Goal: Obtain resource: Download file/media

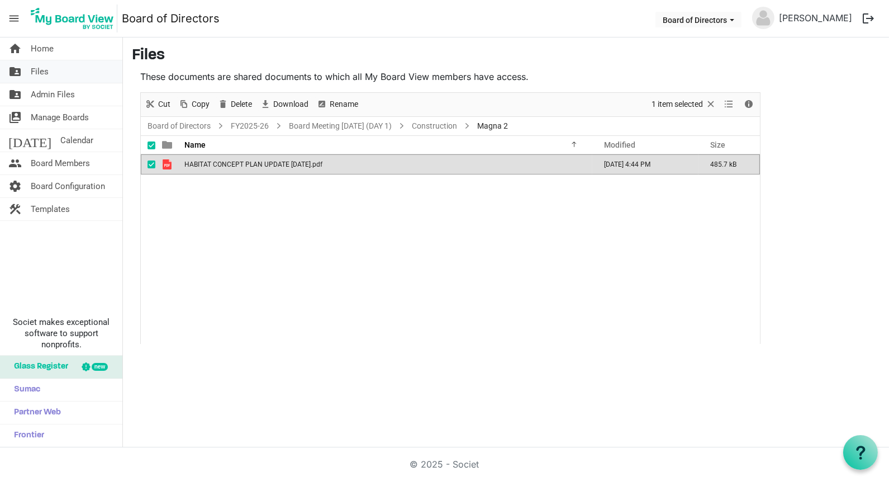
click at [43, 71] on span "Files" at bounding box center [40, 71] width 18 height 22
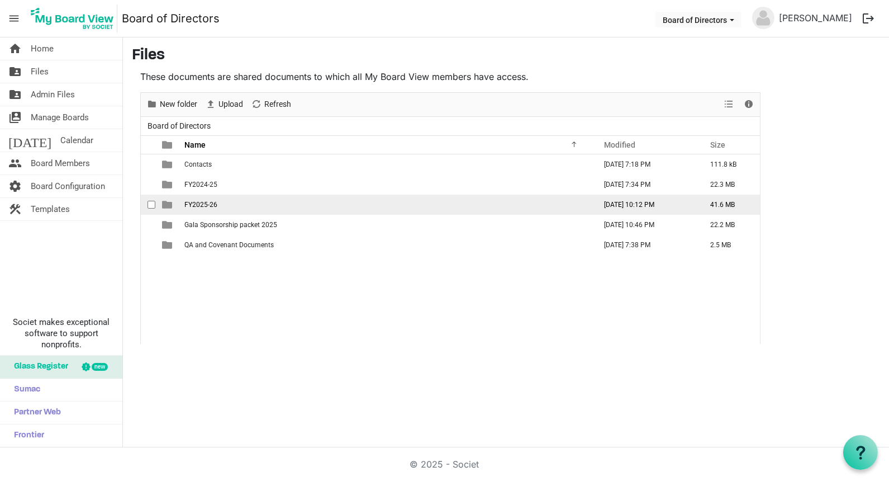
click at [201, 205] on span "FY2025-26" at bounding box center [200, 205] width 33 height 8
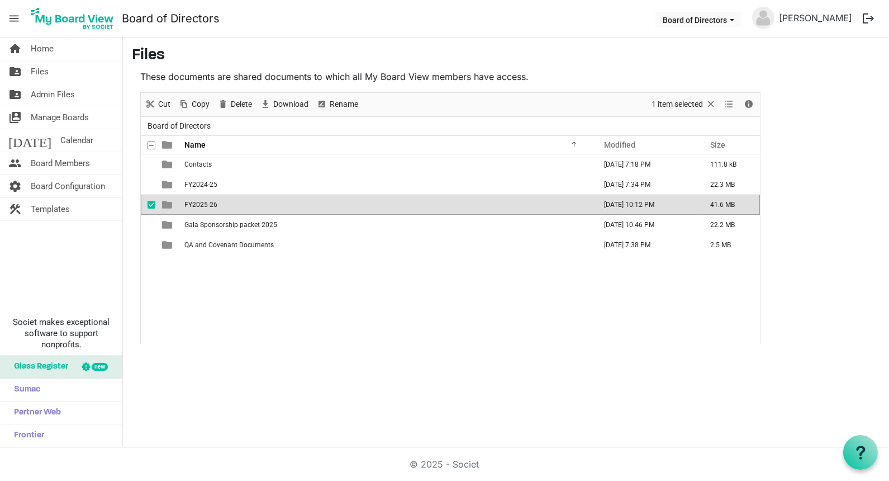
click at [201, 205] on span "FY2025-26" at bounding box center [200, 205] width 33 height 8
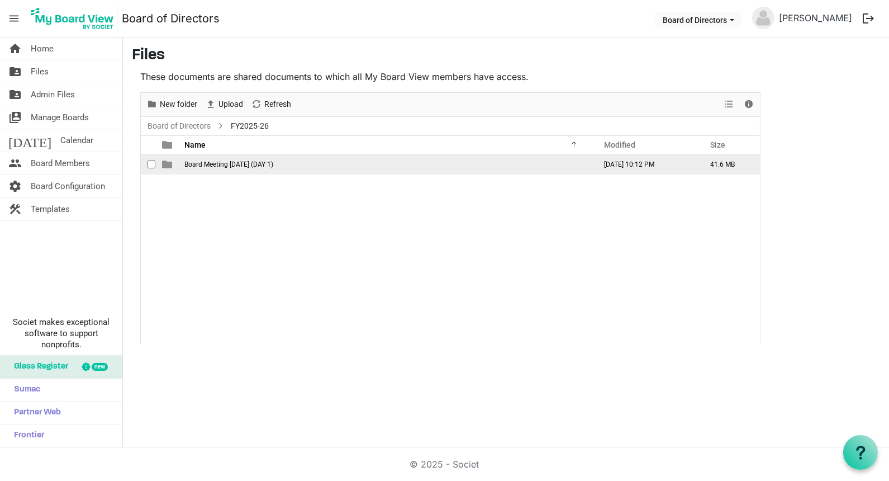
click at [226, 157] on td "Board Meeting [DATE] (DAY 1)" at bounding box center [386, 164] width 411 height 20
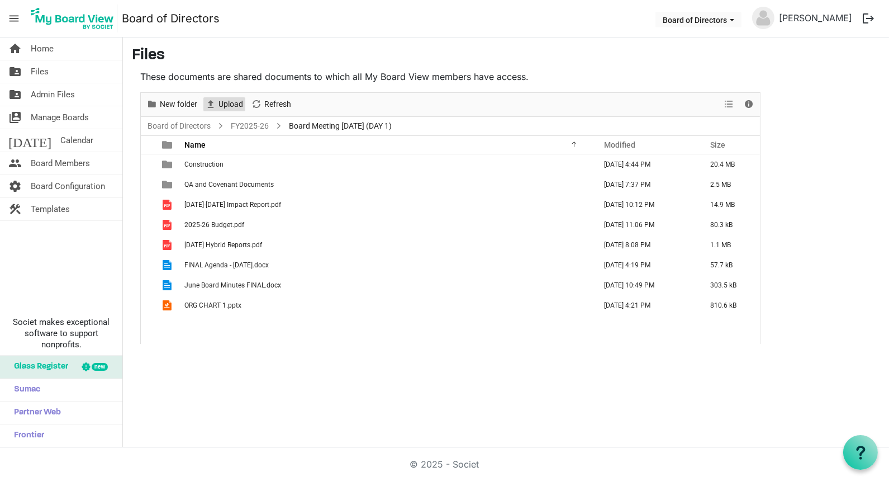
click at [228, 105] on span "Upload" at bounding box center [230, 104] width 27 height 14
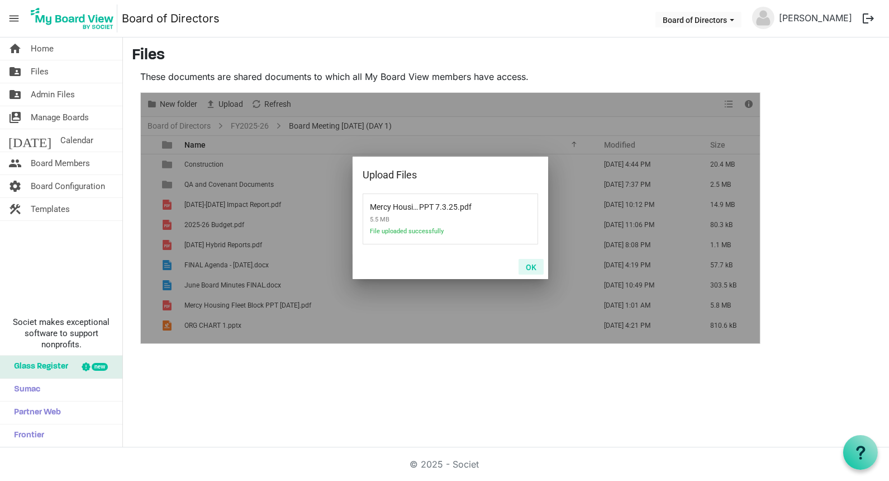
click at [533, 265] on button "OK" at bounding box center [531, 267] width 25 height 16
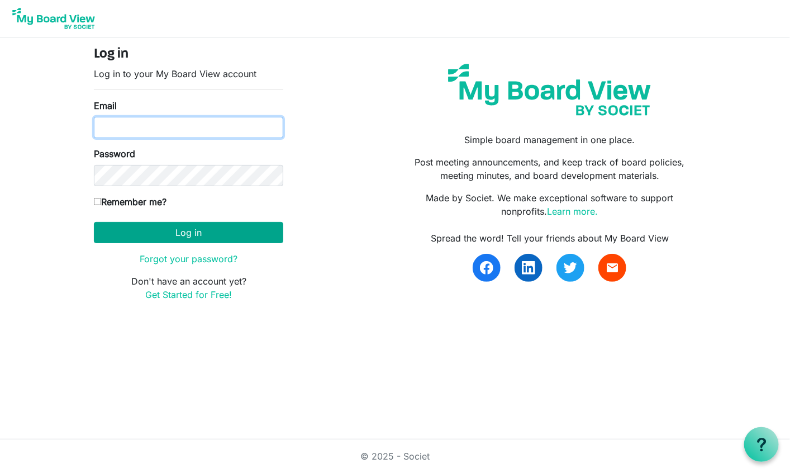
type input "Jessi@habitatsaltlake.org"
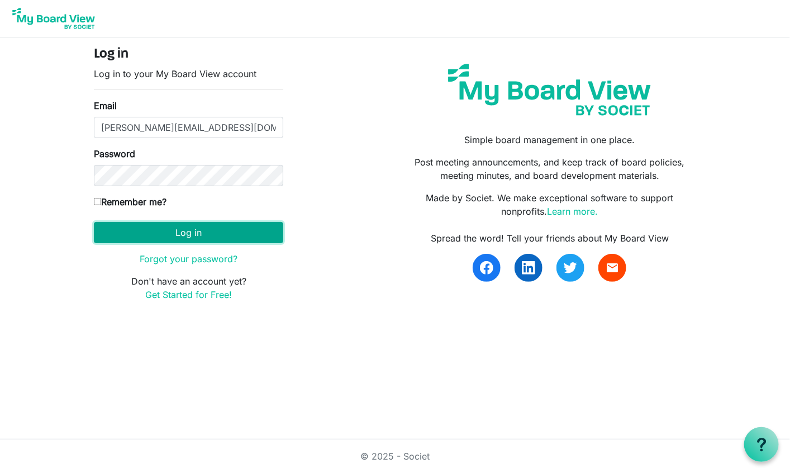
click at [154, 229] on button "Log in" at bounding box center [188, 232] width 189 height 21
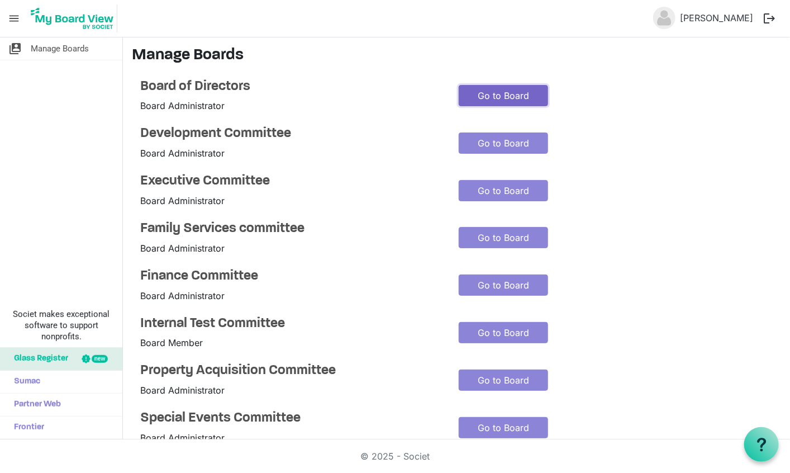
click at [500, 94] on link "Go to Board" at bounding box center [503, 95] width 89 height 21
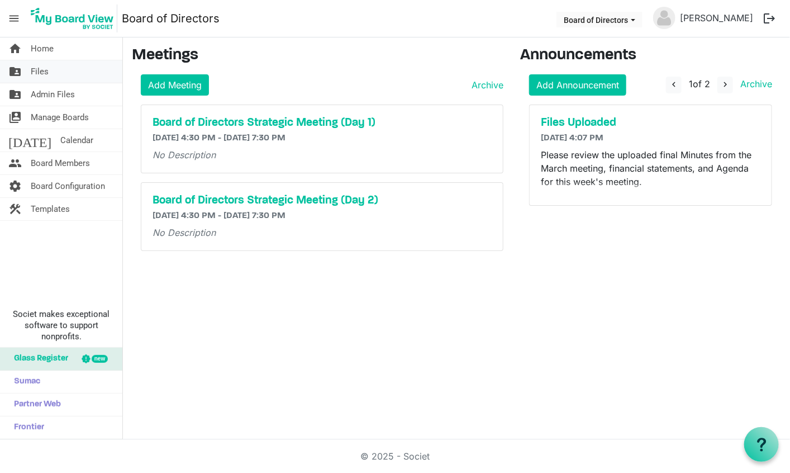
click at [41, 69] on span "Files" at bounding box center [40, 71] width 18 height 22
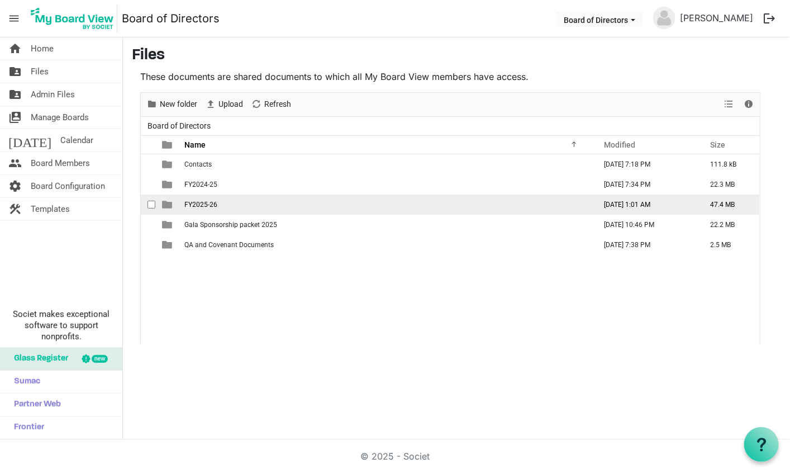
click at [207, 205] on span "FY2025-26" at bounding box center [200, 205] width 33 height 8
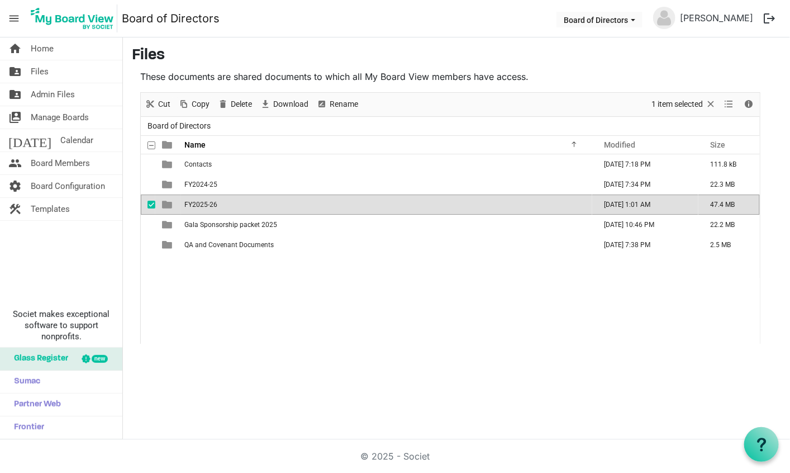
click at [207, 205] on span "FY2025-26" at bounding box center [200, 205] width 33 height 8
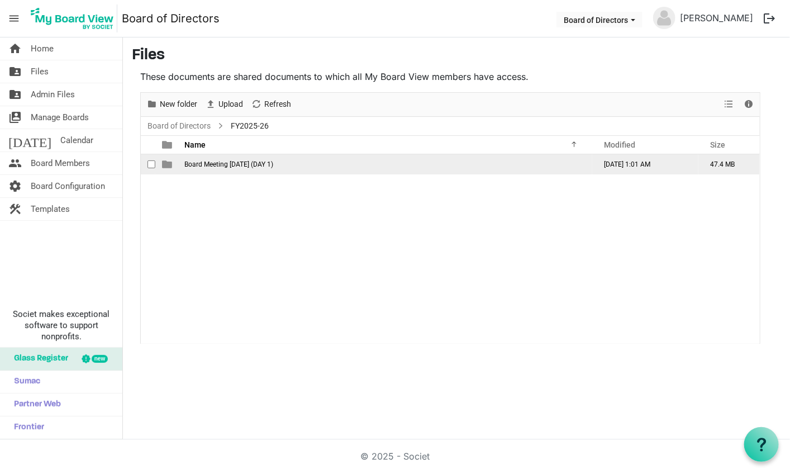
click at [219, 160] on span "Board Meeting [DATE] (DAY 1)" at bounding box center [228, 164] width 89 height 8
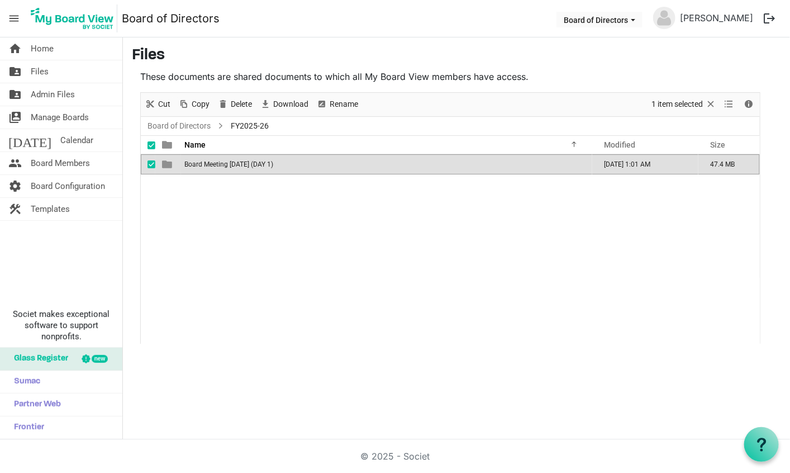
click at [219, 160] on span "Board Meeting [DATE] (DAY 1)" at bounding box center [228, 164] width 89 height 8
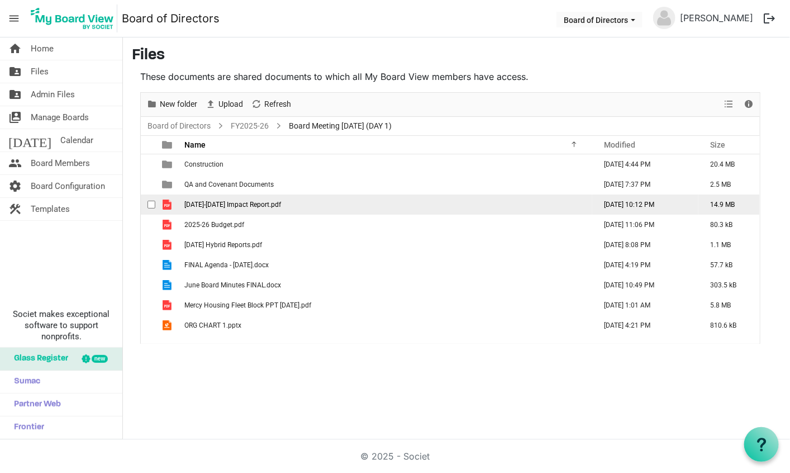
click at [221, 202] on span "[DATE]-[DATE] Impact Report.pdf" at bounding box center [232, 205] width 97 height 8
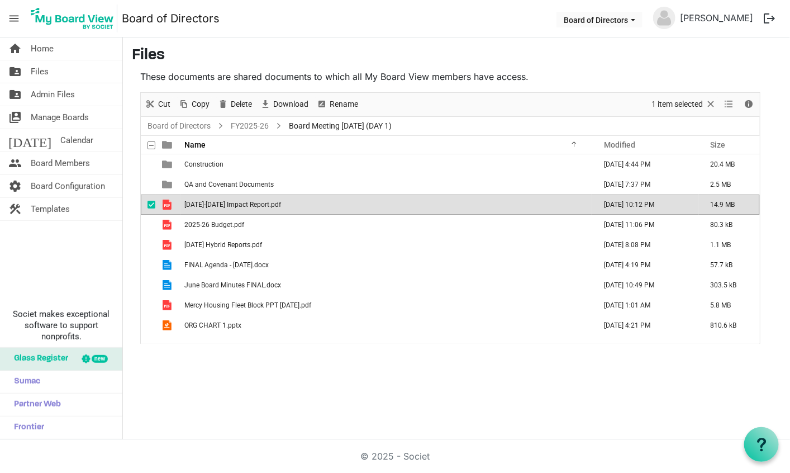
click at [221, 202] on span "[DATE]-[DATE] Impact Report.pdf" at bounding box center [232, 205] width 97 height 8
click at [260, 203] on span "[DATE]-[DATE] Impact Report.pdf" at bounding box center [232, 205] width 97 height 8
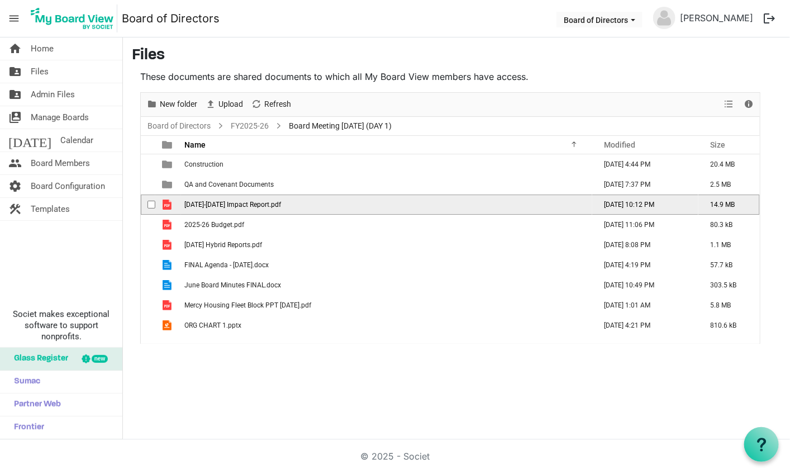
click at [260, 203] on span "[DATE]-[DATE] Impact Report.pdf" at bounding box center [232, 205] width 97 height 8
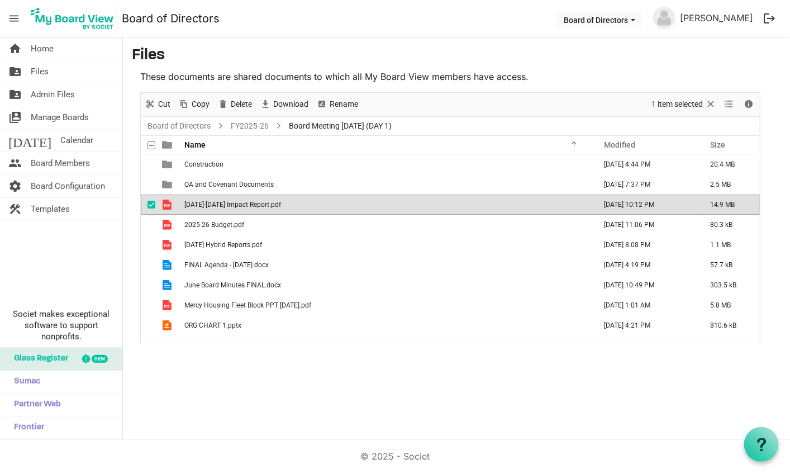
click at [245, 369] on div "home Home folder_shared Files folder_shared Admin Files switch_account Manage B…" at bounding box center [395, 238] width 790 height 402
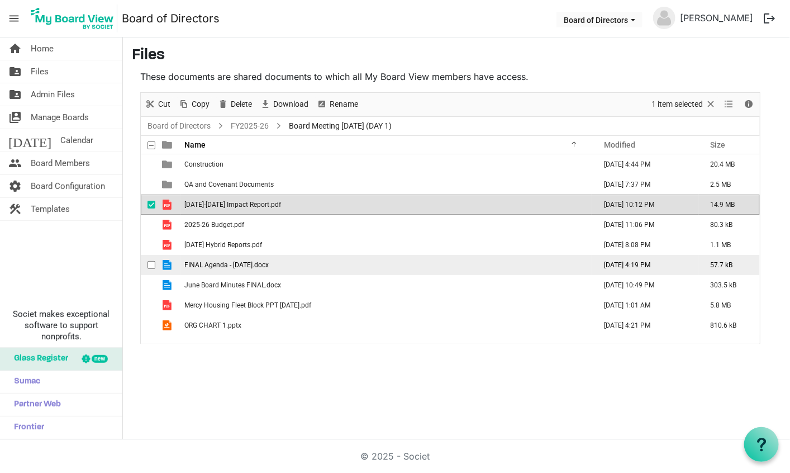
drag, startPoint x: 245, startPoint y: 369, endPoint x: 226, endPoint y: 271, distance: 100.1
click at [226, 271] on td "FINAL Agenda - [DATE].docx" at bounding box center [386, 265] width 411 height 20
